Goal: Transaction & Acquisition: Purchase product/service

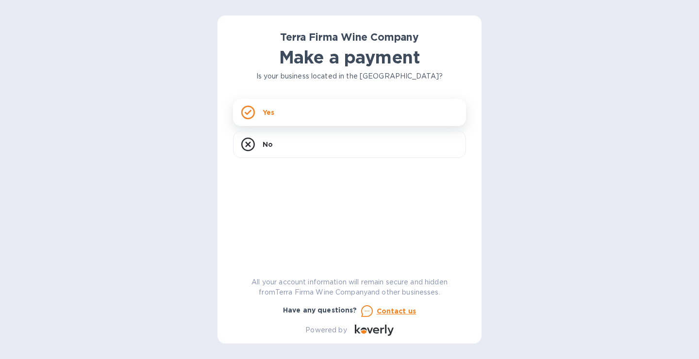
click at [313, 112] on div "Yes" at bounding box center [349, 112] width 233 height 27
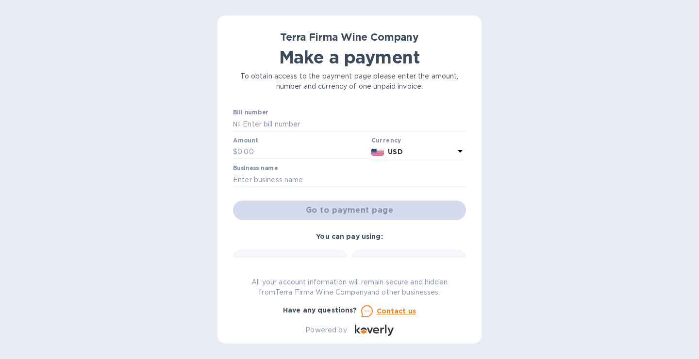
click at [295, 128] on input "text" at bounding box center [353, 124] width 225 height 15
type input "62222"
click at [277, 150] on input "text" at bounding box center [302, 152] width 130 height 15
type input "938.4"
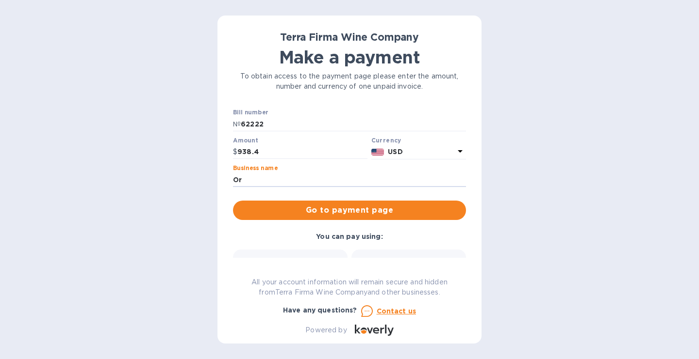
type input "O"
type input "Fool's Errand"
click at [337, 210] on span "Go to payment page" at bounding box center [349, 211] width 217 height 12
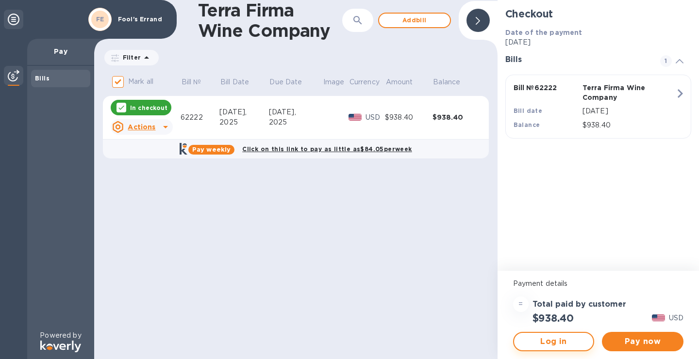
click at [570, 339] on span "Log in" at bounding box center [553, 342] width 64 height 12
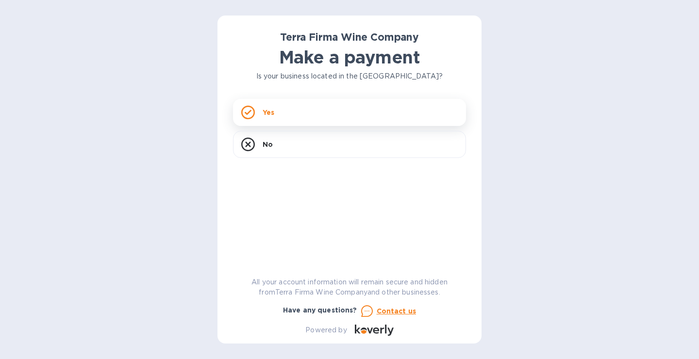
click at [298, 121] on div "Yes" at bounding box center [349, 112] width 233 height 27
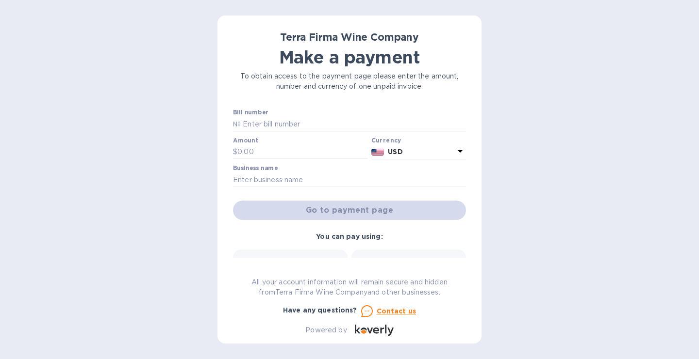
click at [293, 120] on input "text" at bounding box center [353, 124] width 225 height 15
type input "62222"
click at [286, 158] on input "text" at bounding box center [302, 152] width 130 height 15
type input "938.4"
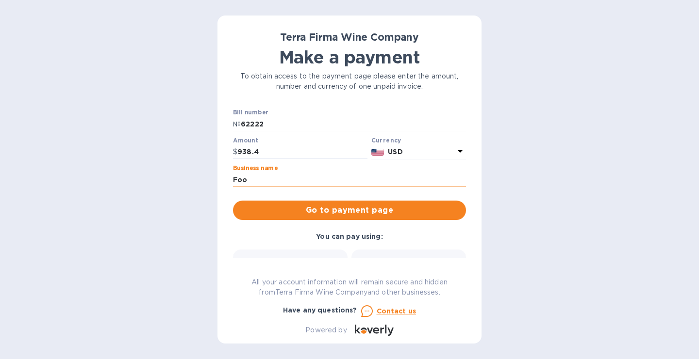
type input "Fool's Errand"
click at [337, 212] on span "Go to payment page" at bounding box center [349, 211] width 217 height 12
